Goal: Register for event/course

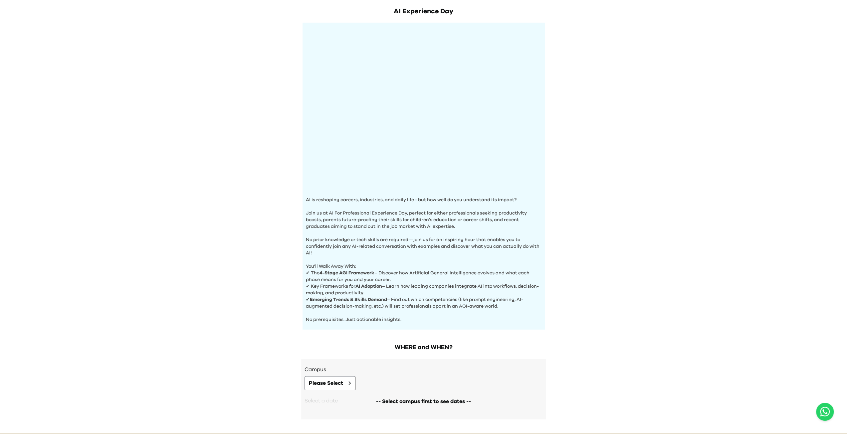
scroll to position [54, 0]
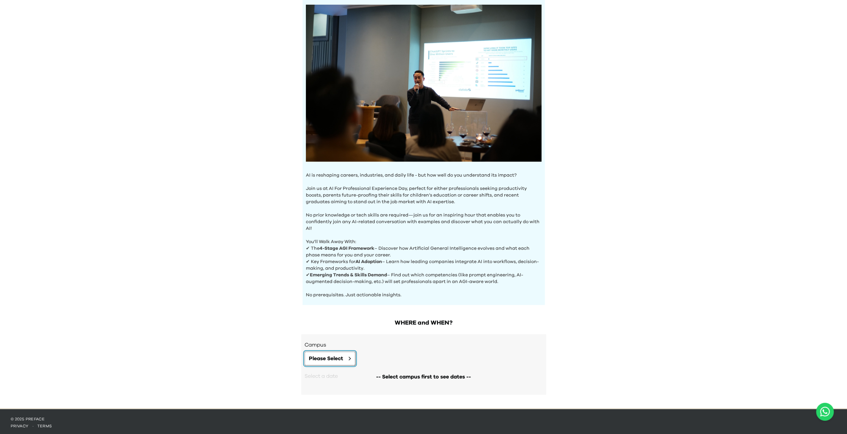
click at [333, 355] on span "Please Select" at bounding box center [326, 359] width 34 height 8
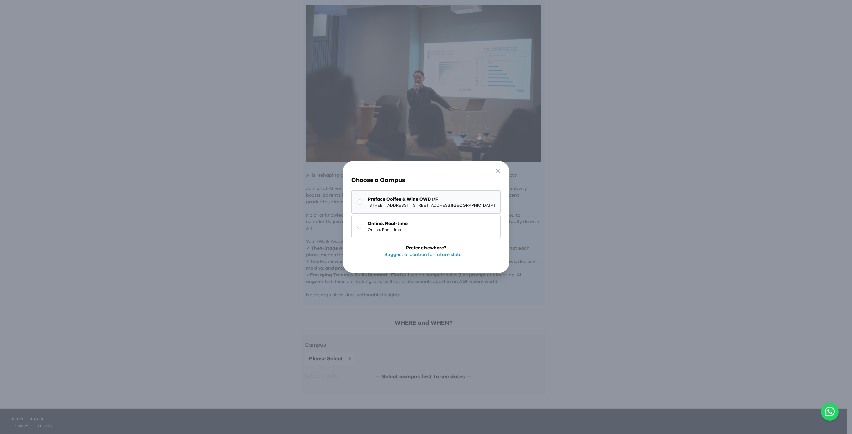
click at [472, 197] on span "Preface Coffee & Wine CWB 1/F" at bounding box center [431, 199] width 127 height 7
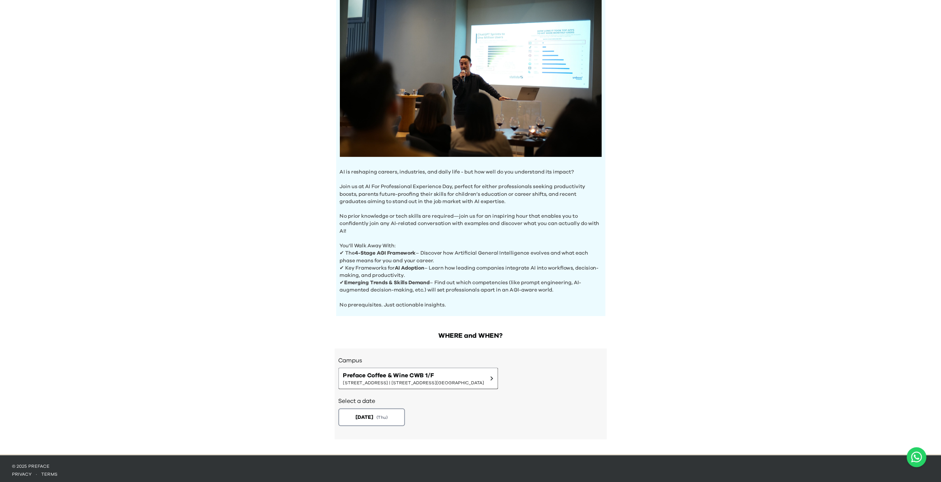
scroll to position [28, 0]
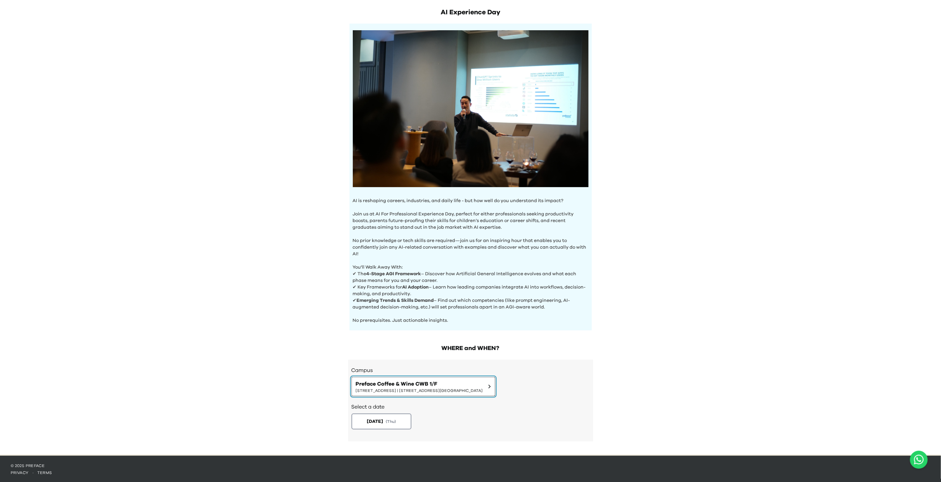
click at [491, 385] on icon at bounding box center [489, 387] width 3 height 4
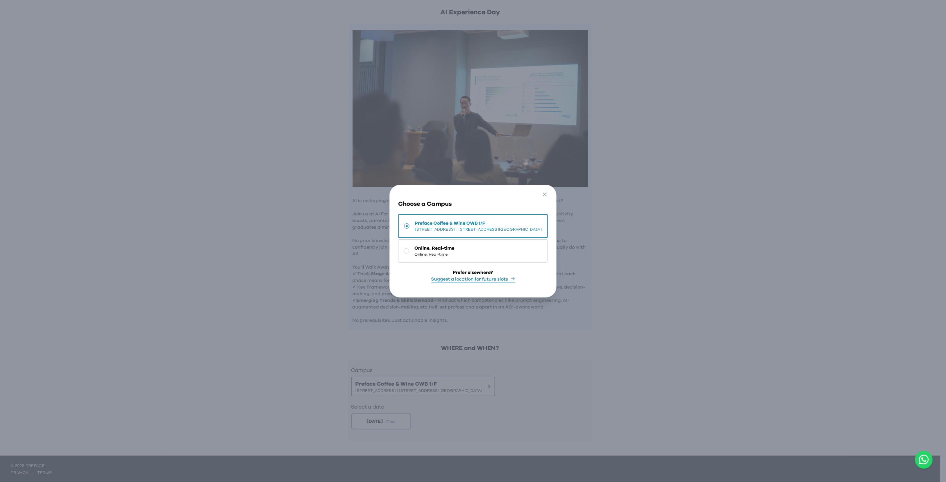
drag, startPoint x: 653, startPoint y: 360, endPoint x: 460, endPoint y: 395, distance: 196.1
click at [651, 361] on div "Go Back Close Choose a Campus Preface Coffee & Wine CWB 1/F 1/F, The Sharp, 11 …" at bounding box center [473, 241] width 946 height 482
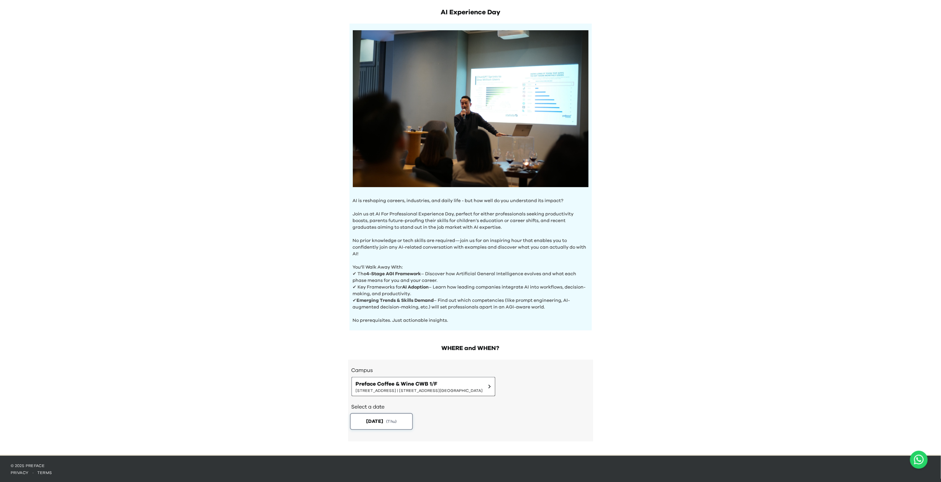
click at [408, 415] on button "2025-10-02 ( Thu )" at bounding box center [381, 422] width 63 height 17
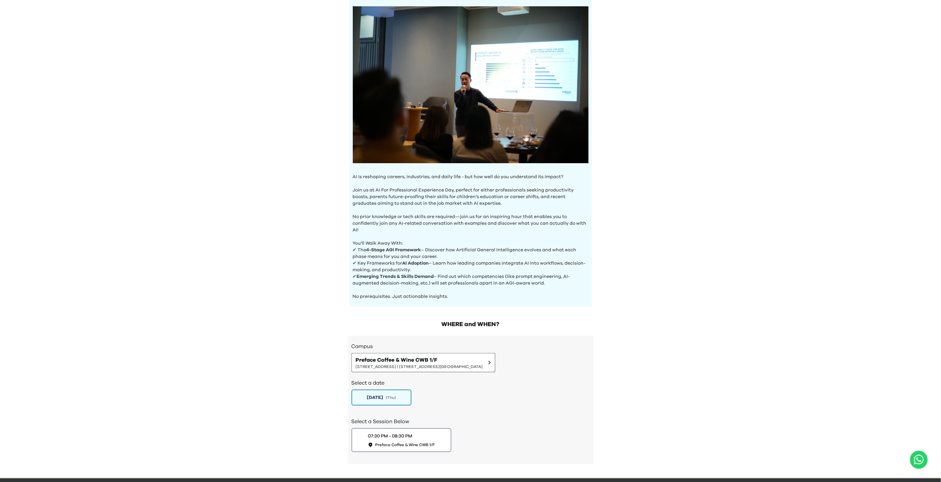
scroll to position [73, 0]
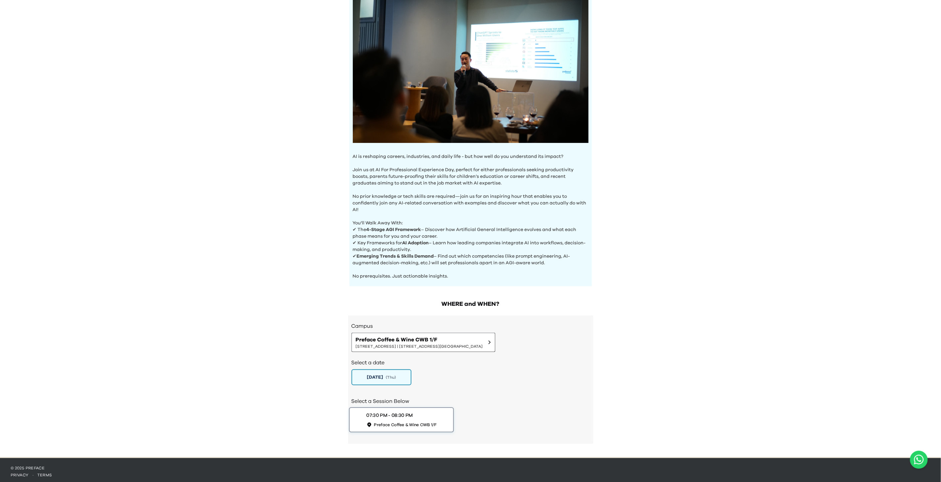
click at [417, 416] on div "07:30 PM - 08:30 PM Preface Coffee & Wine CWB 1/F" at bounding box center [401, 420] width 70 height 15
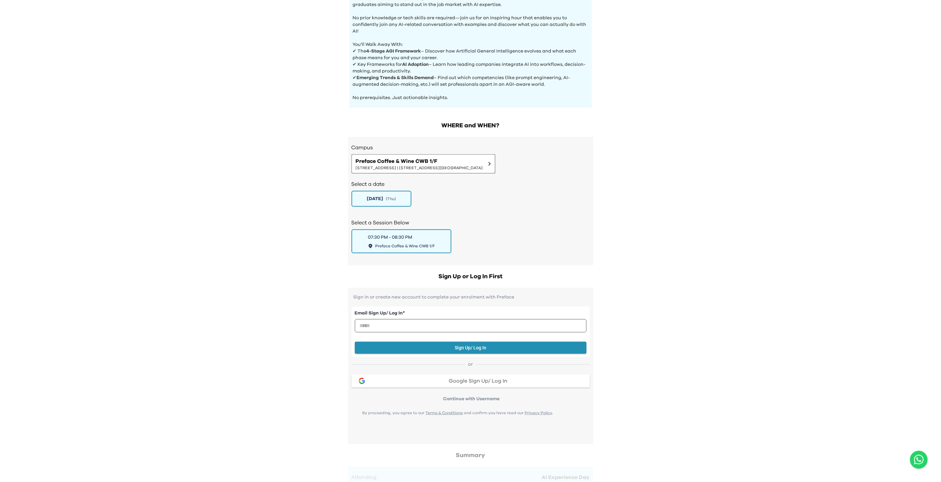
scroll to position [258, 0]
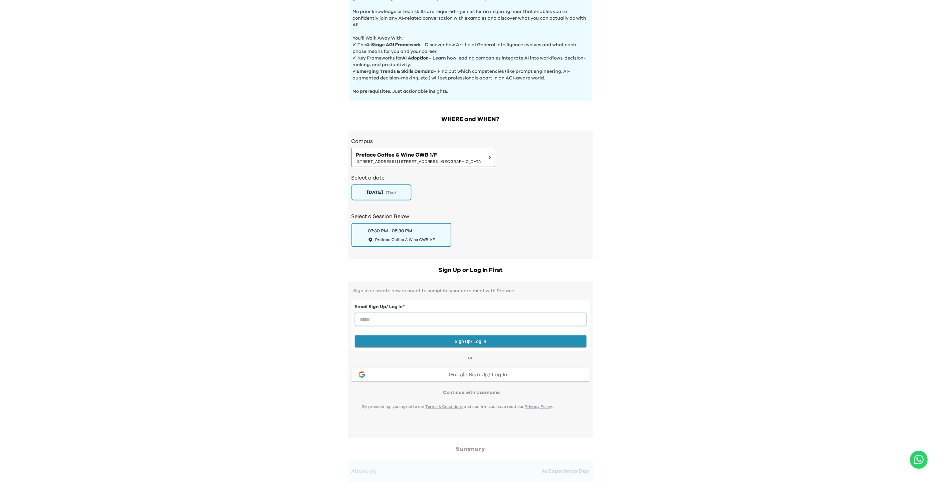
click at [508, 316] on input "email" at bounding box center [471, 319] width 232 height 13
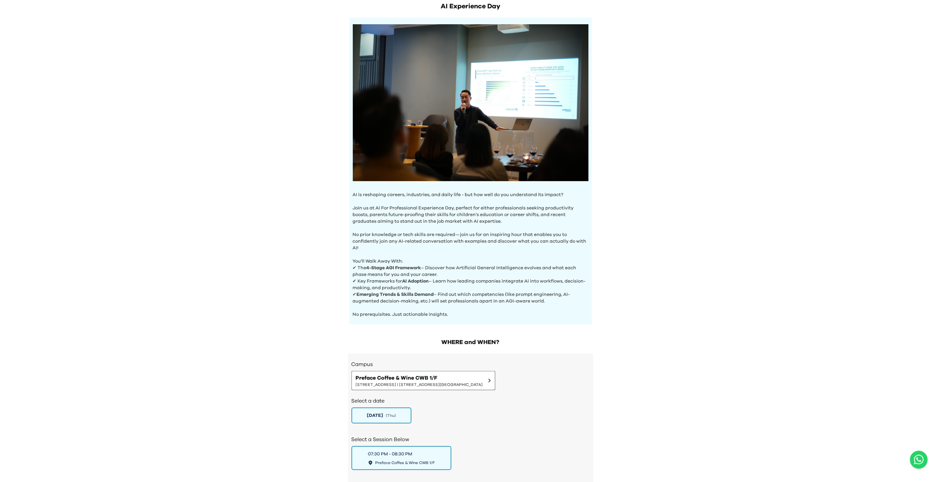
scroll to position [185, 0]
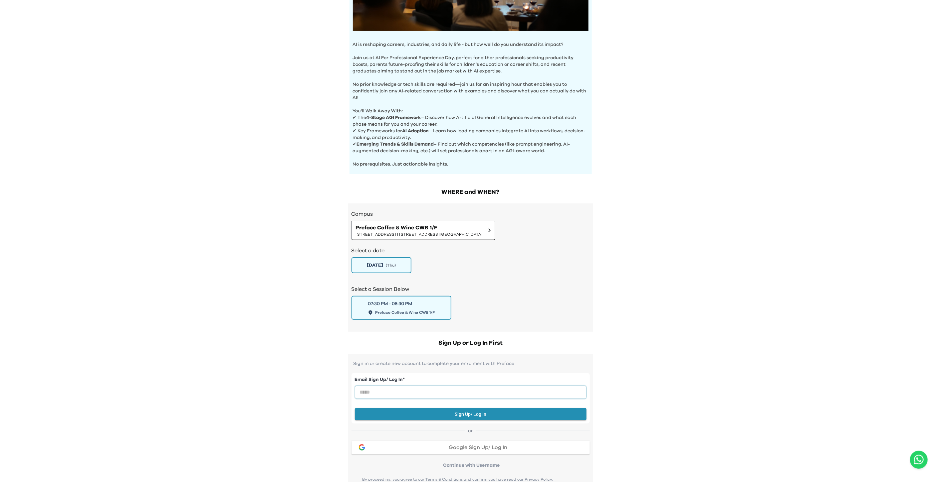
click at [499, 391] on input "email" at bounding box center [471, 392] width 232 height 13
type input "**********"
click at [482, 414] on button "Sign Up/ Log In" at bounding box center [471, 415] width 232 height 12
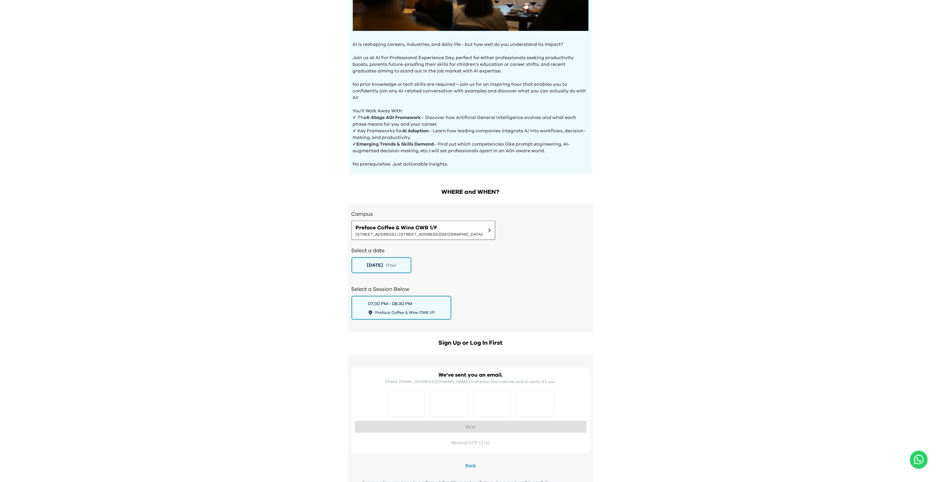
click at [427, 394] on div at bounding box center [470, 404] width 166 height 27
click at [410, 396] on input "Please enter OTP character 1" at bounding box center [406, 404] width 38 height 27
type input "*"
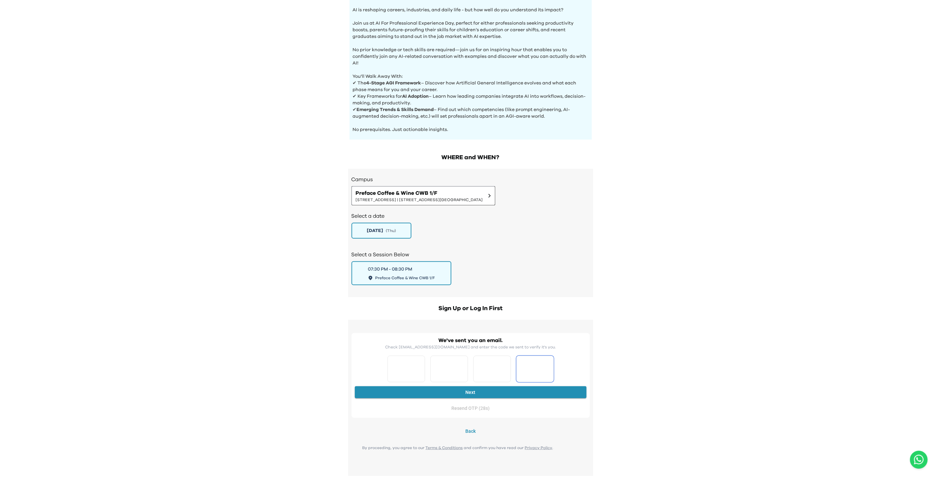
scroll to position [259, 0]
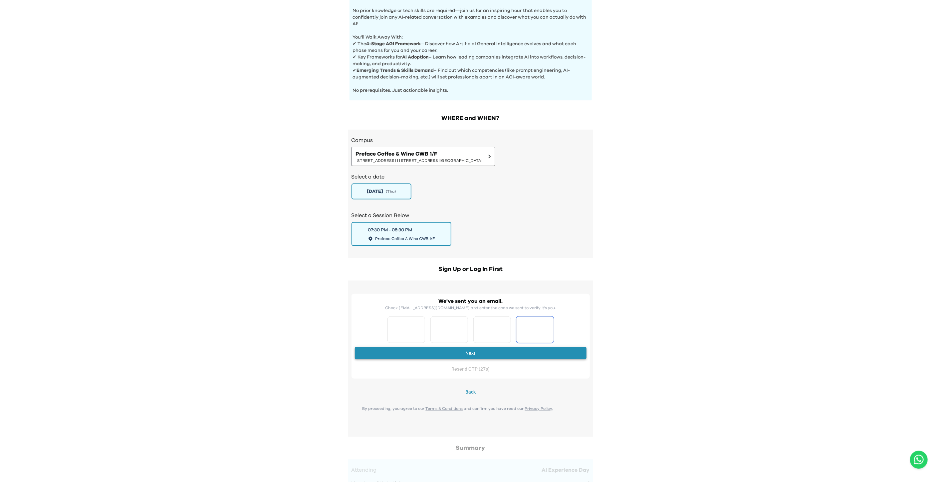
type input "*"
click at [470, 351] on button "Next" at bounding box center [471, 353] width 232 height 12
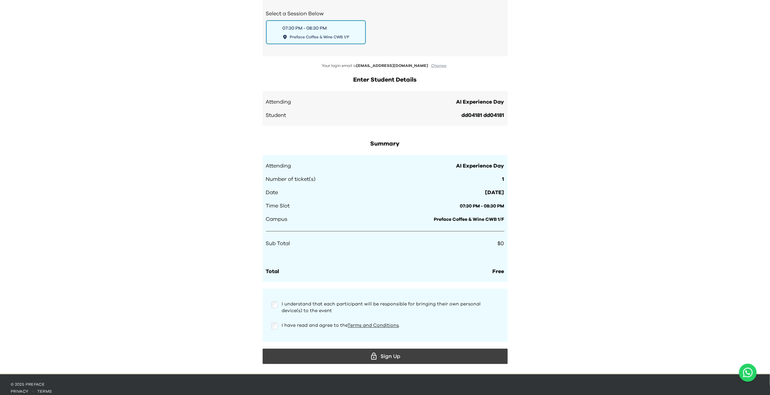
scroll to position [464, 0]
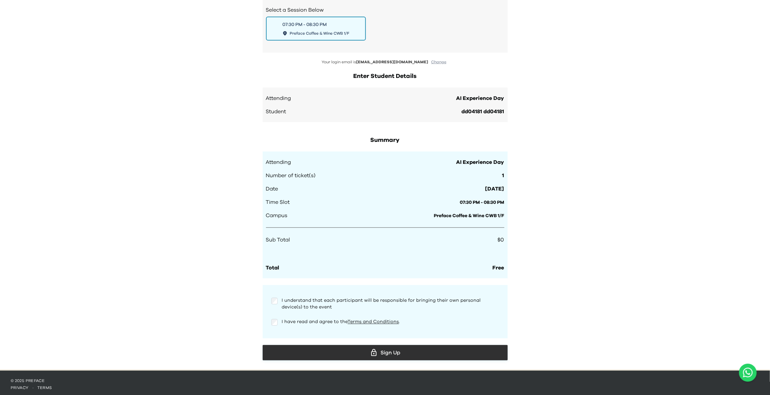
click at [382, 348] on div "Sign Up" at bounding box center [385, 352] width 234 height 10
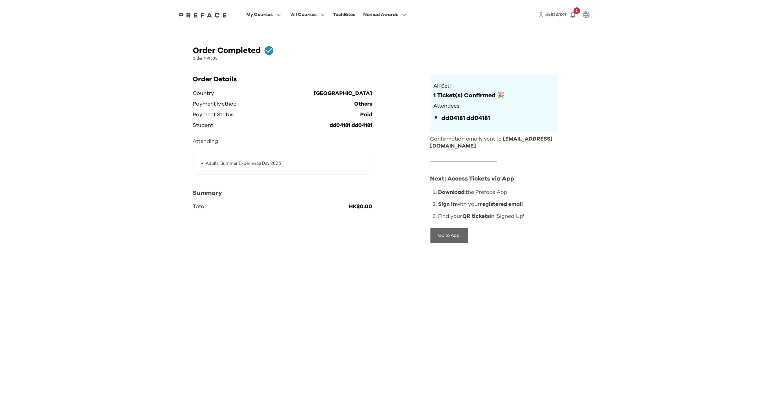
click at [446, 239] on button "Go to App" at bounding box center [449, 235] width 38 height 15
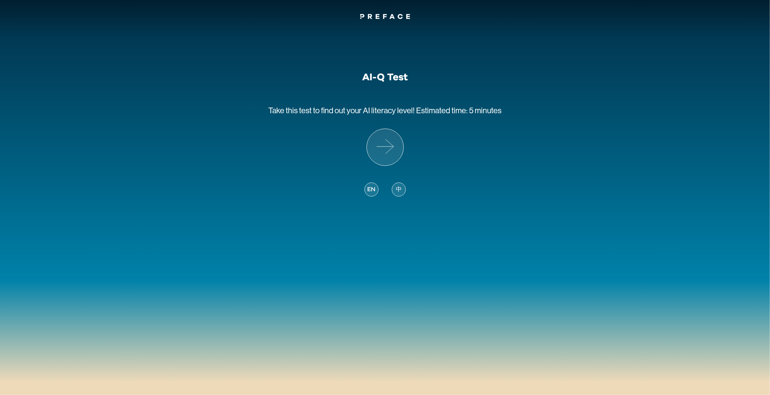
click at [379, 191] on div "EN 中" at bounding box center [384, 189] width 41 height 14
click at [368, 190] on span "EN" at bounding box center [371, 189] width 8 height 9
click at [383, 151] on icon at bounding box center [385, 147] width 37 height 37
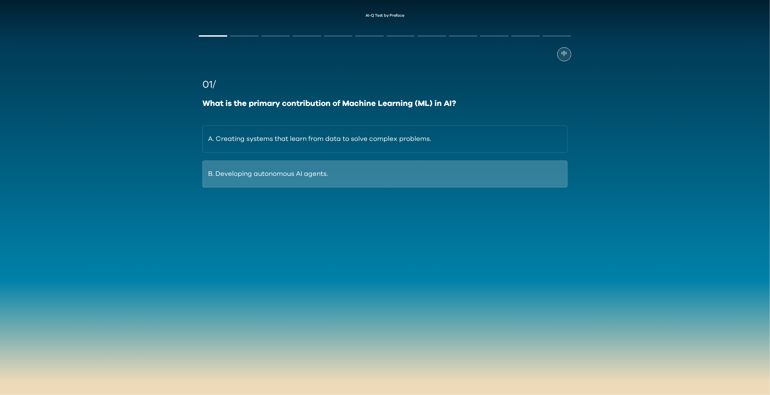
click at [393, 168] on button "B. Developing autonomous AI agents." at bounding box center [384, 173] width 365 height 27
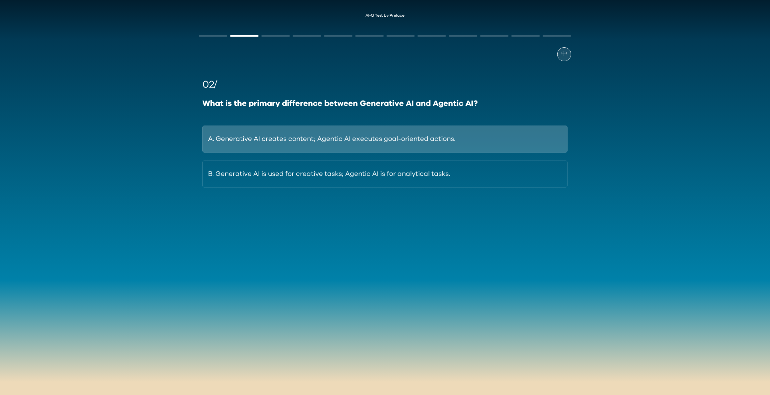
click at [409, 146] on button "A. Generative AI creates content; Agentic AI executes goal-oriented actions." at bounding box center [384, 138] width 365 height 27
click at [364, 143] on button "A. Unsupervised Learning (UL)" at bounding box center [384, 138] width 365 height 27
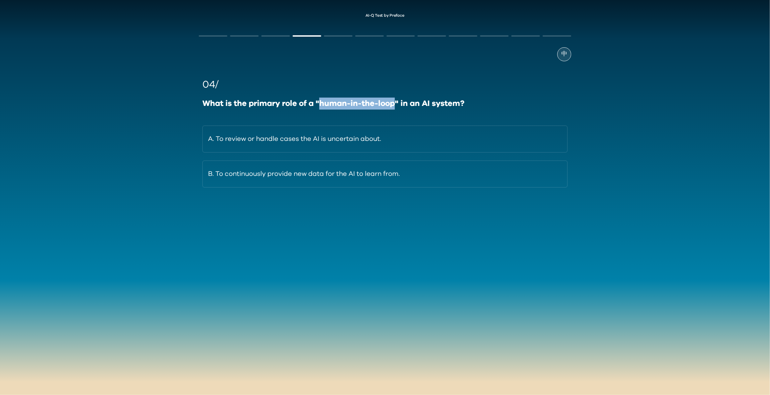
drag, startPoint x: 321, startPoint y: 104, endPoint x: 394, endPoint y: 108, distance: 73.0
click at [394, 108] on div "What is the primary role of a "human-in-the-loop" in an AI system?" at bounding box center [384, 103] width 365 height 12
copy div "human-in-the-loop"
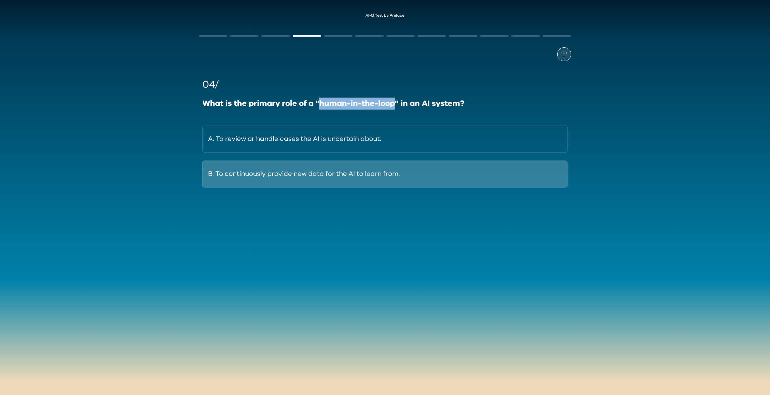
click at [381, 178] on button "B. To continuously provide new data for the AI to learn from." at bounding box center [384, 173] width 365 height 27
click at [384, 182] on button "B. ChatGPT-4o = general-purpose AI; DeepSeek-R1 = deep reasoning" at bounding box center [384, 173] width 365 height 27
click at [402, 176] on button "B. Its capacity to synthesise a direct answer from multiple sources." at bounding box center [384, 173] width 365 height 27
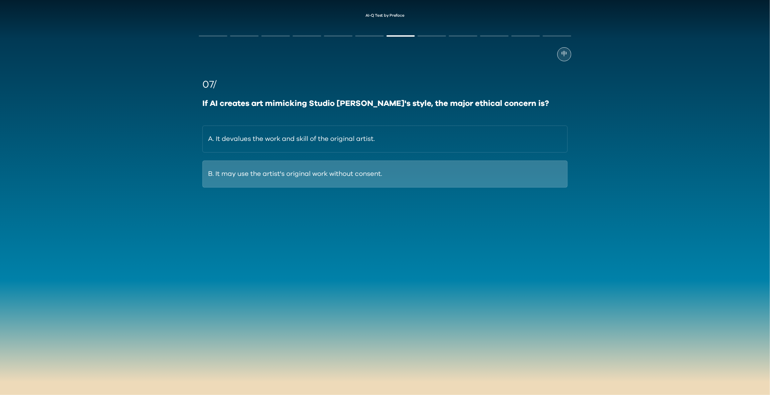
click at [263, 176] on button "B. It may use the artist's original work without consent." at bounding box center [384, 173] width 365 height 27
click at [412, 173] on button "B. Relying heavily on publicly available open-source models and datasets." at bounding box center [384, 173] width 365 height 27
click at [312, 174] on button "B. Persona or expert identity for the task." at bounding box center [384, 173] width 365 height 27
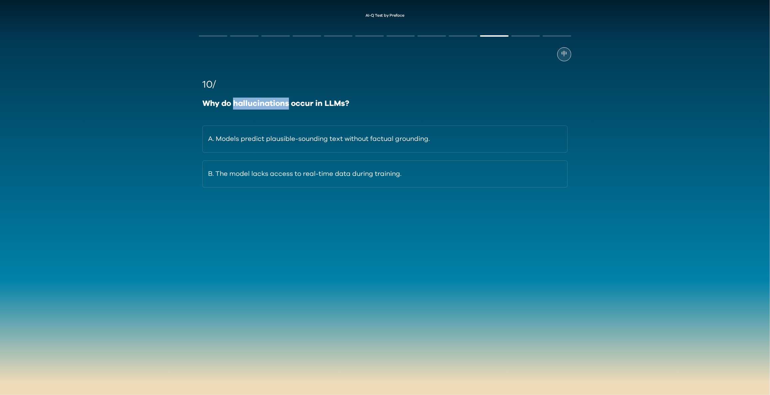
drag, startPoint x: 288, startPoint y: 104, endPoint x: 234, endPoint y: 94, distance: 55.1
click at [234, 94] on div "10/ Why do hallucinations occur in LLMs? A. Models predict plausible-sounding t…" at bounding box center [384, 132] width 365 height 110
copy div "hallucinations"
drag, startPoint x: 325, startPoint y: 102, endPoint x: 343, endPoint y: 106, distance: 19.2
click at [343, 106] on div "Why do hallucinations occur in LLMs?" at bounding box center [384, 103] width 365 height 12
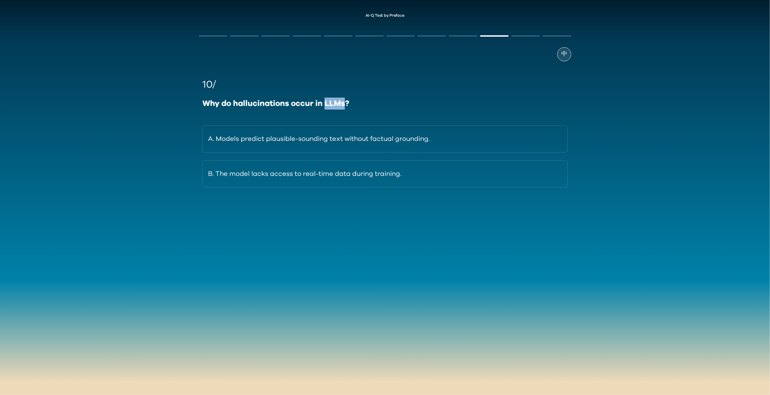
click at [343, 106] on div "Why do hallucinations occur in LLMs?" at bounding box center [384, 103] width 365 height 12
drag, startPoint x: 234, startPoint y: 104, endPoint x: 345, endPoint y: 103, distance: 110.8
click at [345, 103] on div "Why do hallucinations occur in LLMs?" at bounding box center [384, 103] width 365 height 12
copy div "hallucinations occur in LLMs"
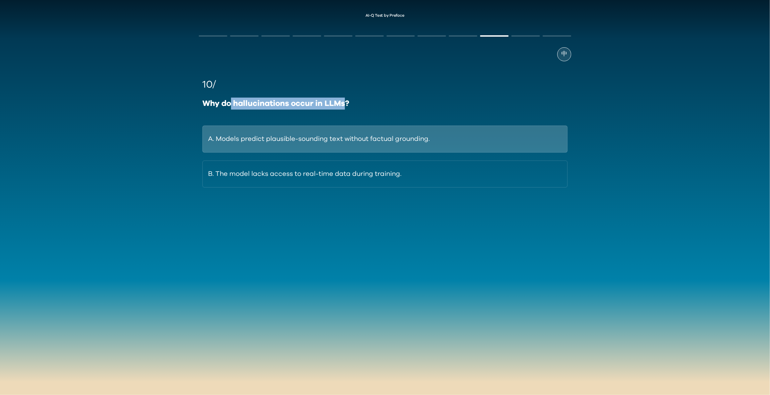
click at [441, 135] on button "A. Models predict plausible-sounding text without factual grounding." at bounding box center [384, 138] width 365 height 27
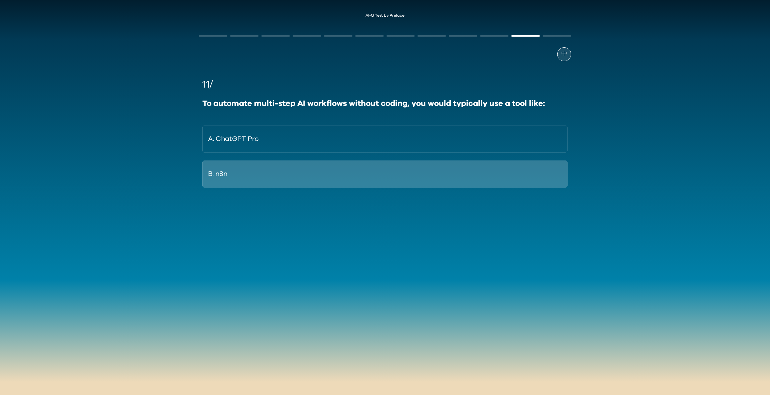
click at [351, 174] on button "B. n8n" at bounding box center [384, 173] width 365 height 27
click at [268, 180] on button "B. Runway" at bounding box center [384, 173] width 365 height 27
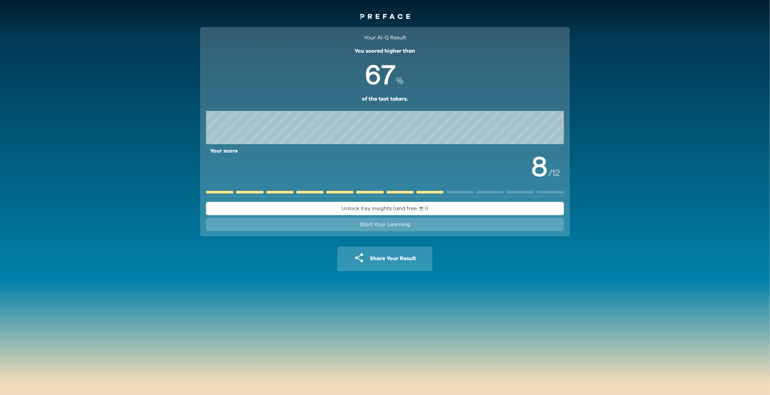
click at [402, 226] on span "Start Your Learning" at bounding box center [385, 224] width 51 height 5
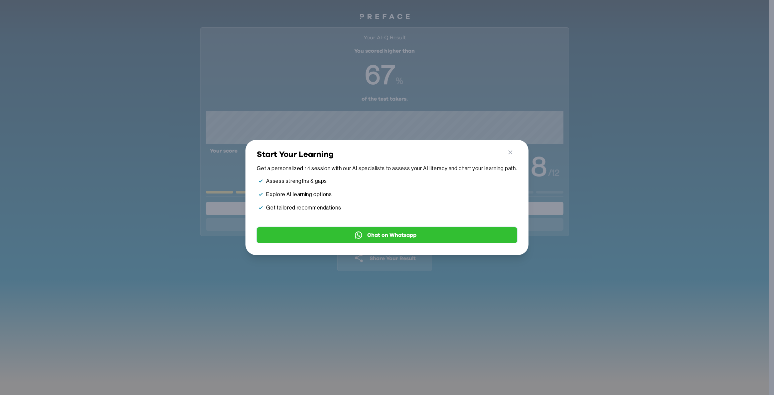
click at [415, 235] on button "Chat on Whatsapp" at bounding box center [387, 235] width 260 height 16
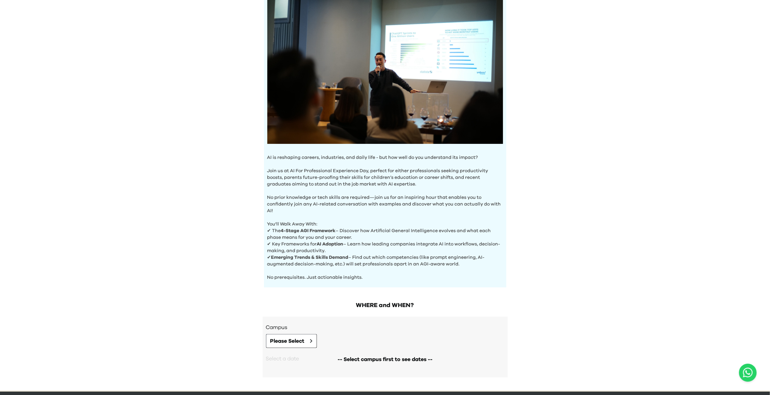
scroll to position [93, 0]
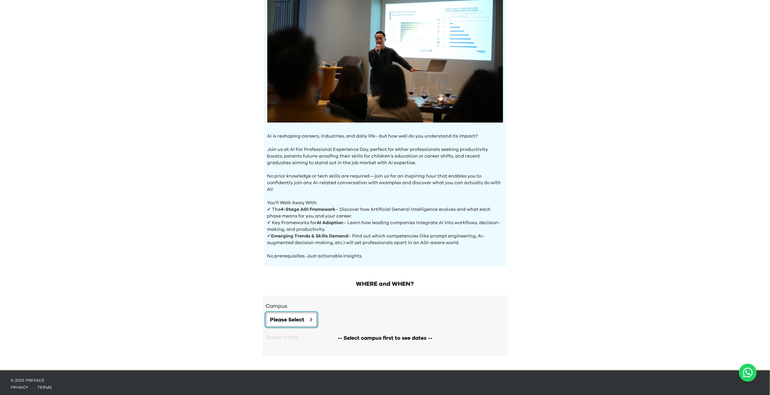
click at [294, 318] on span "Please Select" at bounding box center [287, 319] width 34 height 8
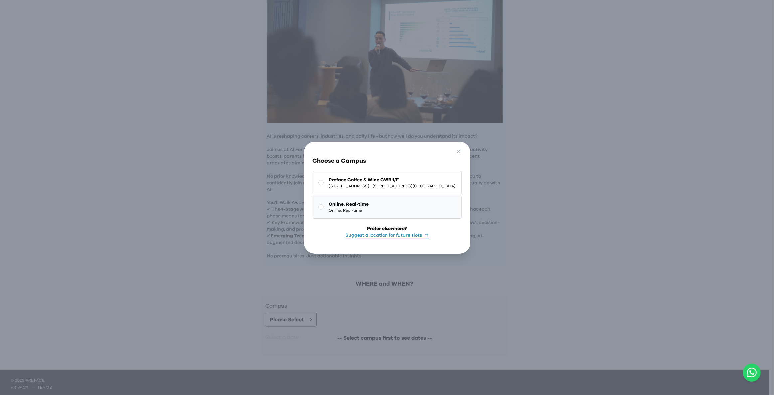
click at [329, 208] on span "Online, Real-time" at bounding box center [349, 210] width 40 height 5
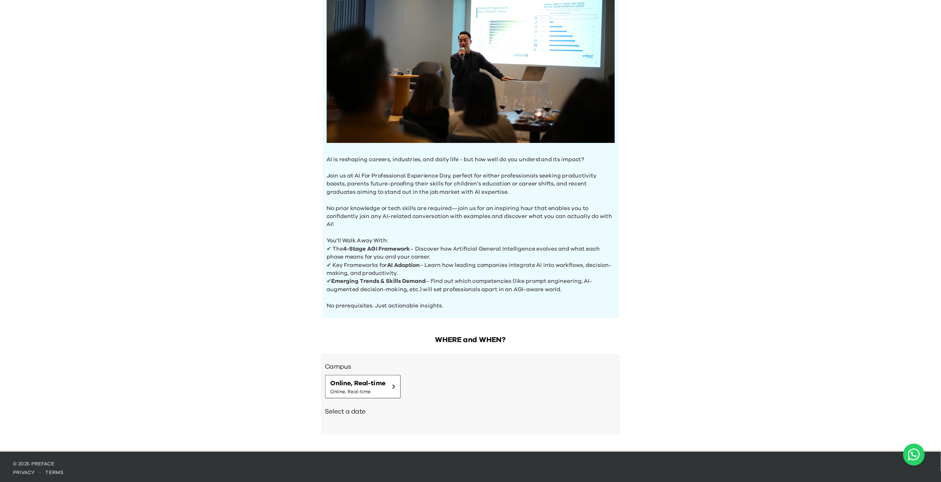
scroll to position [28, 0]
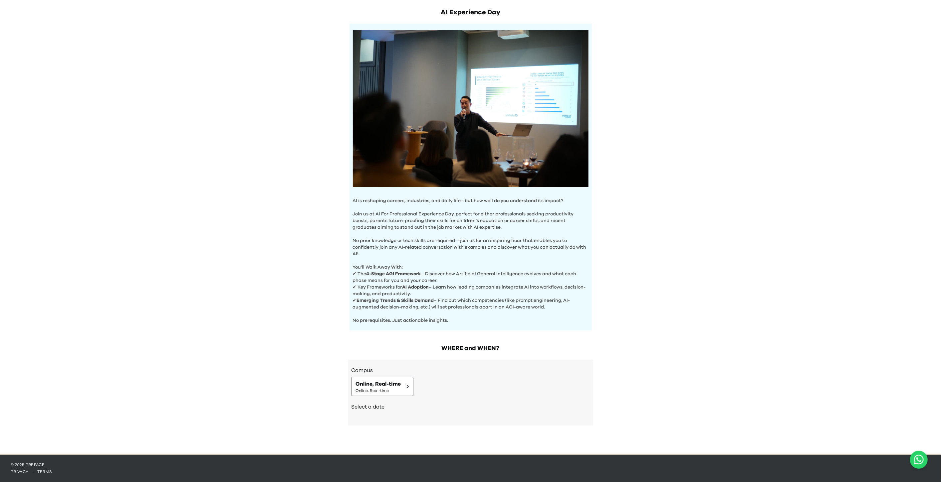
click at [378, 394] on div "Select a date" at bounding box center [470, 408] width 238 height 23
click at [377, 394] on div "Select a date" at bounding box center [470, 408] width 238 height 23
drag, startPoint x: 389, startPoint y: 408, endPoint x: 436, endPoint y: 405, distance: 46.6
click at [411, 394] on div "Select a date" at bounding box center [470, 408] width 238 height 23
click at [437, 394] on h2 "Select a date" at bounding box center [470, 407] width 238 height 8
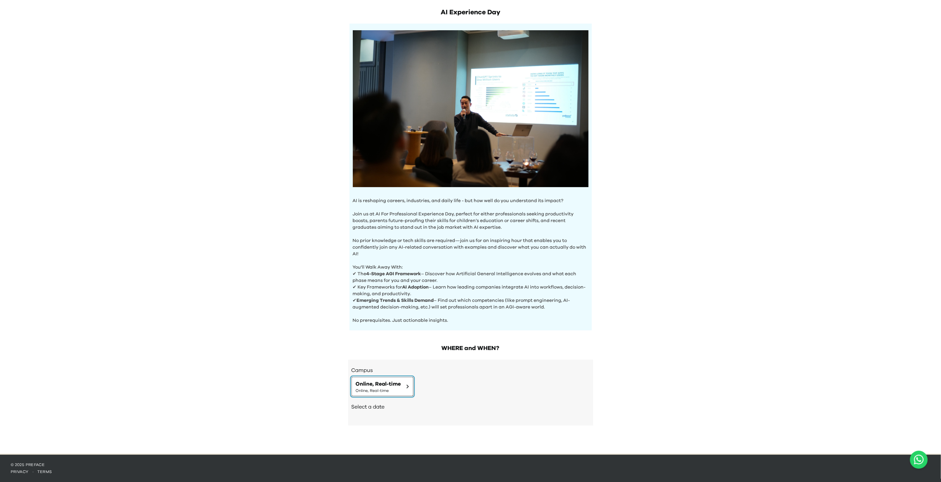
click at [403, 385] on button "Online, Real-time Online, Real-time" at bounding box center [382, 386] width 62 height 19
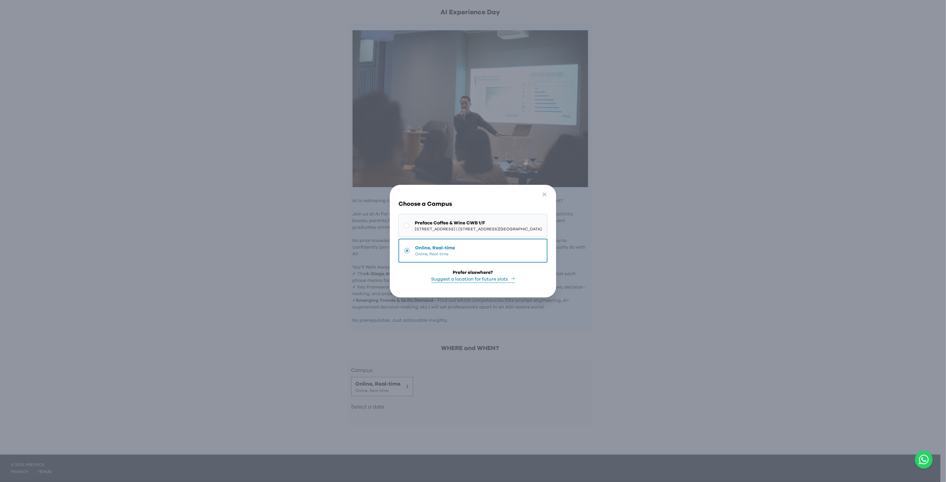
click at [426, 220] on span "Preface Coffee & Wine CWB 1/F" at bounding box center [478, 223] width 127 height 7
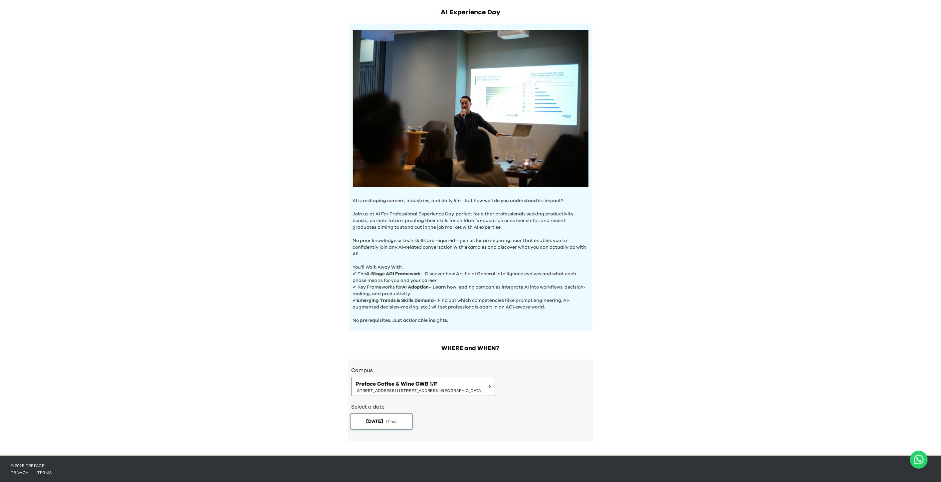
click at [397, 394] on span "( Thu )" at bounding box center [391, 422] width 11 height 6
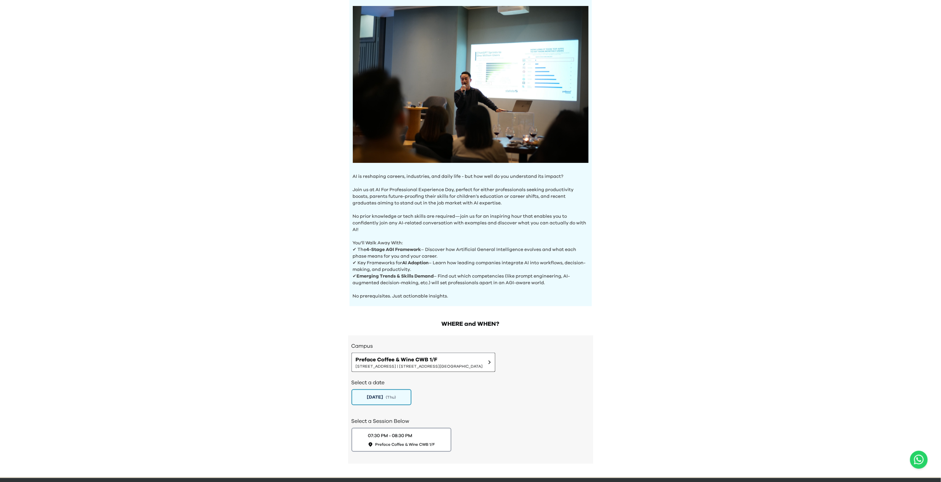
scroll to position [73, 0]
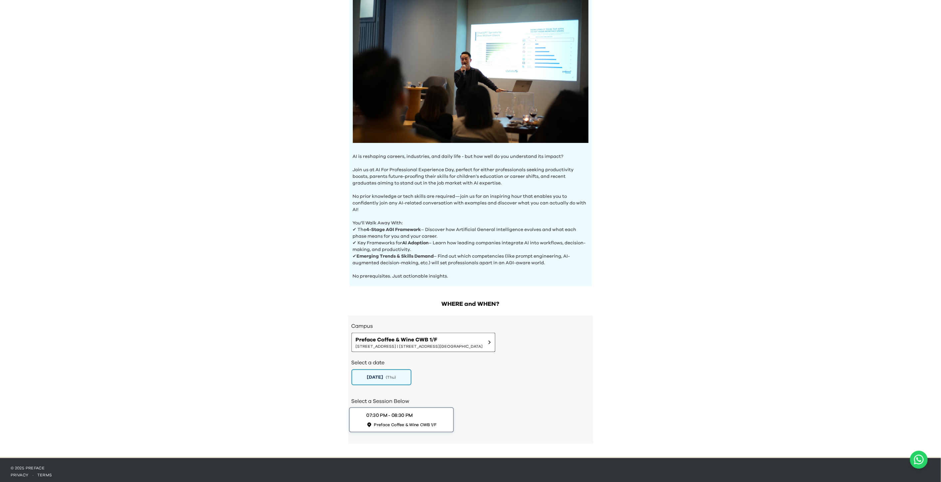
click at [415, 394] on span "Preface Coffee & Wine CWB 1/F" at bounding box center [405, 425] width 63 height 6
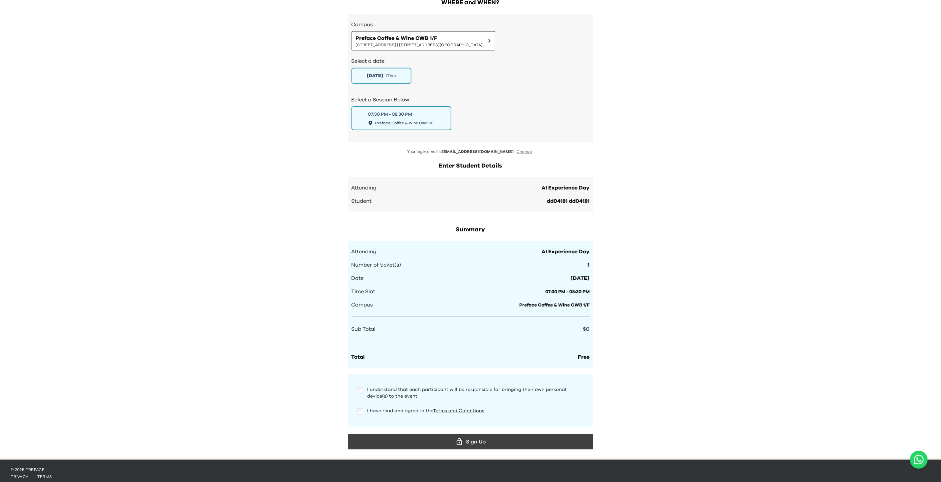
scroll to position [376, 0]
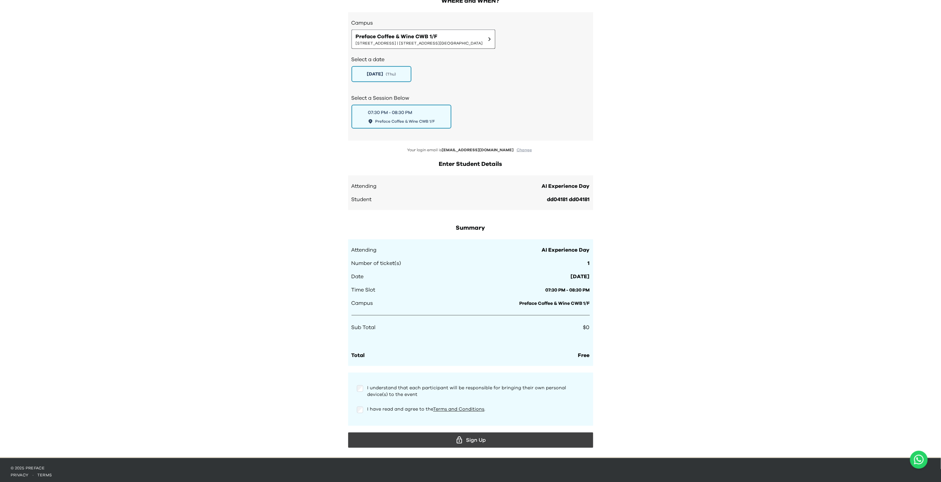
click at [663, 72] on div "AI Experience Day AI is reshaping careers, industries, and daily life - but how…" at bounding box center [470, 40] width 941 height 833
